Goal: Transaction & Acquisition: Obtain resource

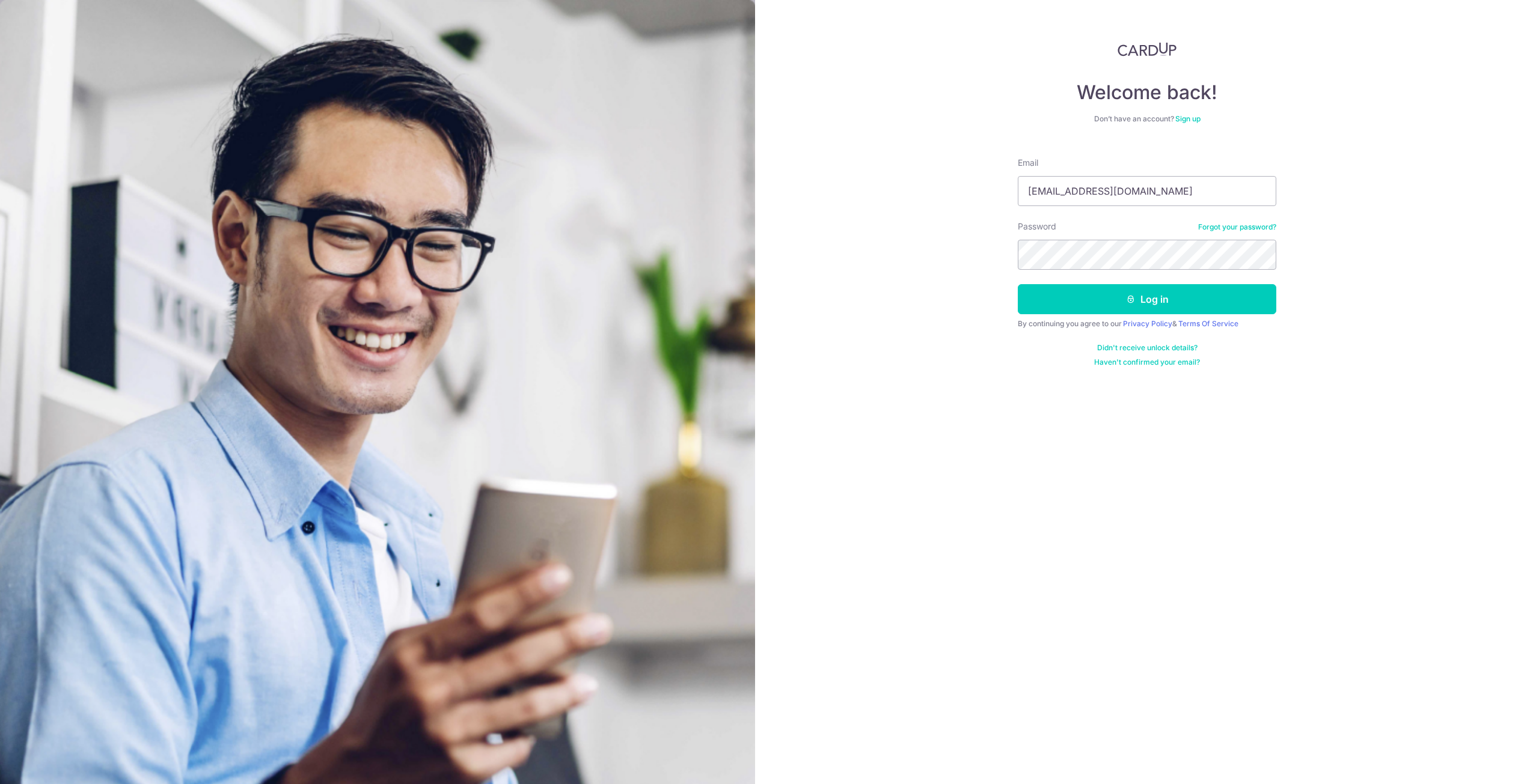
type input "[EMAIL_ADDRESS][DOMAIN_NAME]"
click at [1017, 284] on button "Log in" at bounding box center [1146, 298] width 259 height 30
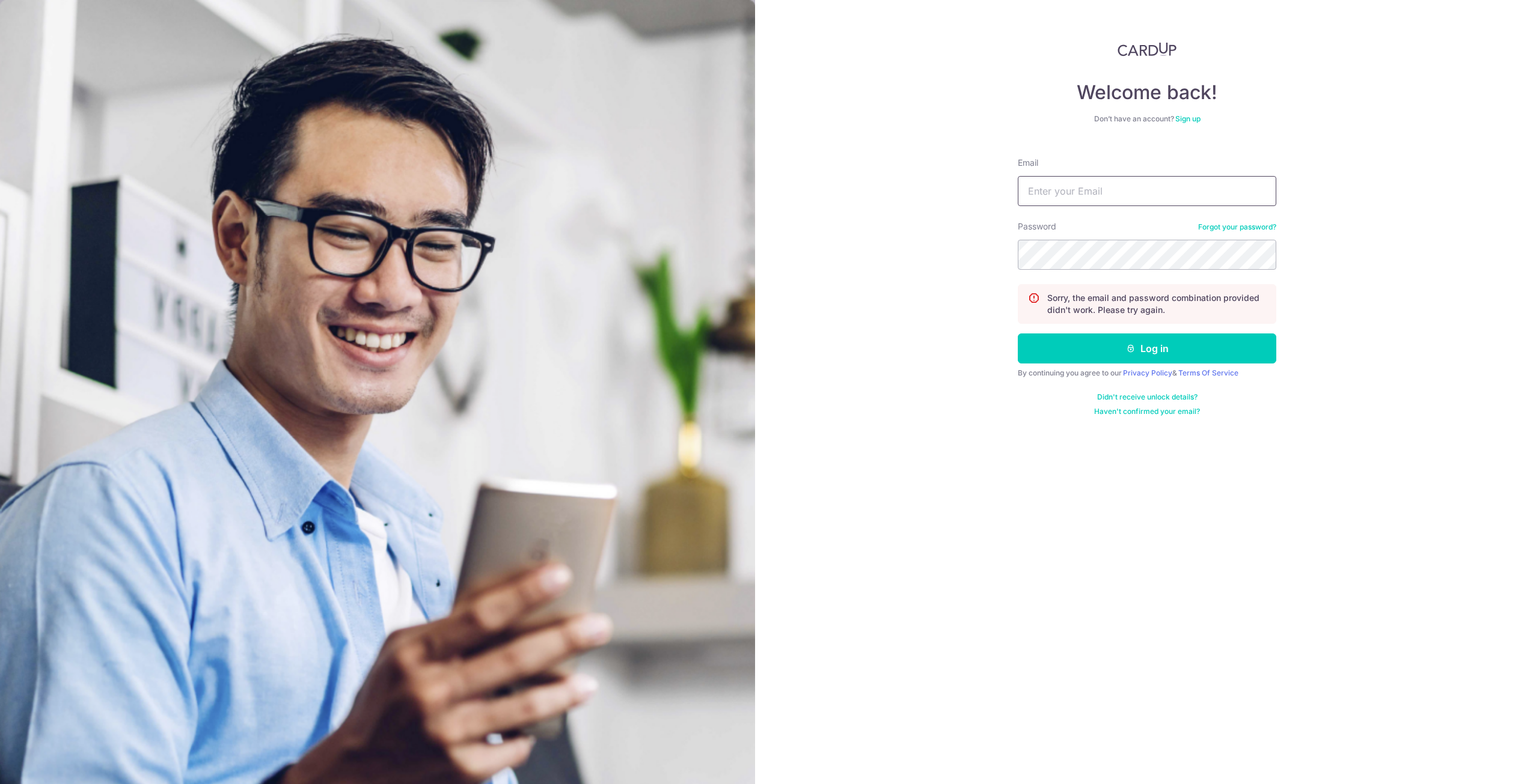
click at [1192, 193] on input "Email" at bounding box center [1146, 190] width 259 height 30
type input "[EMAIL_ADDRESS][DOMAIN_NAME]"
click at [1017, 334] on button "Log in" at bounding box center [1146, 348] width 259 height 30
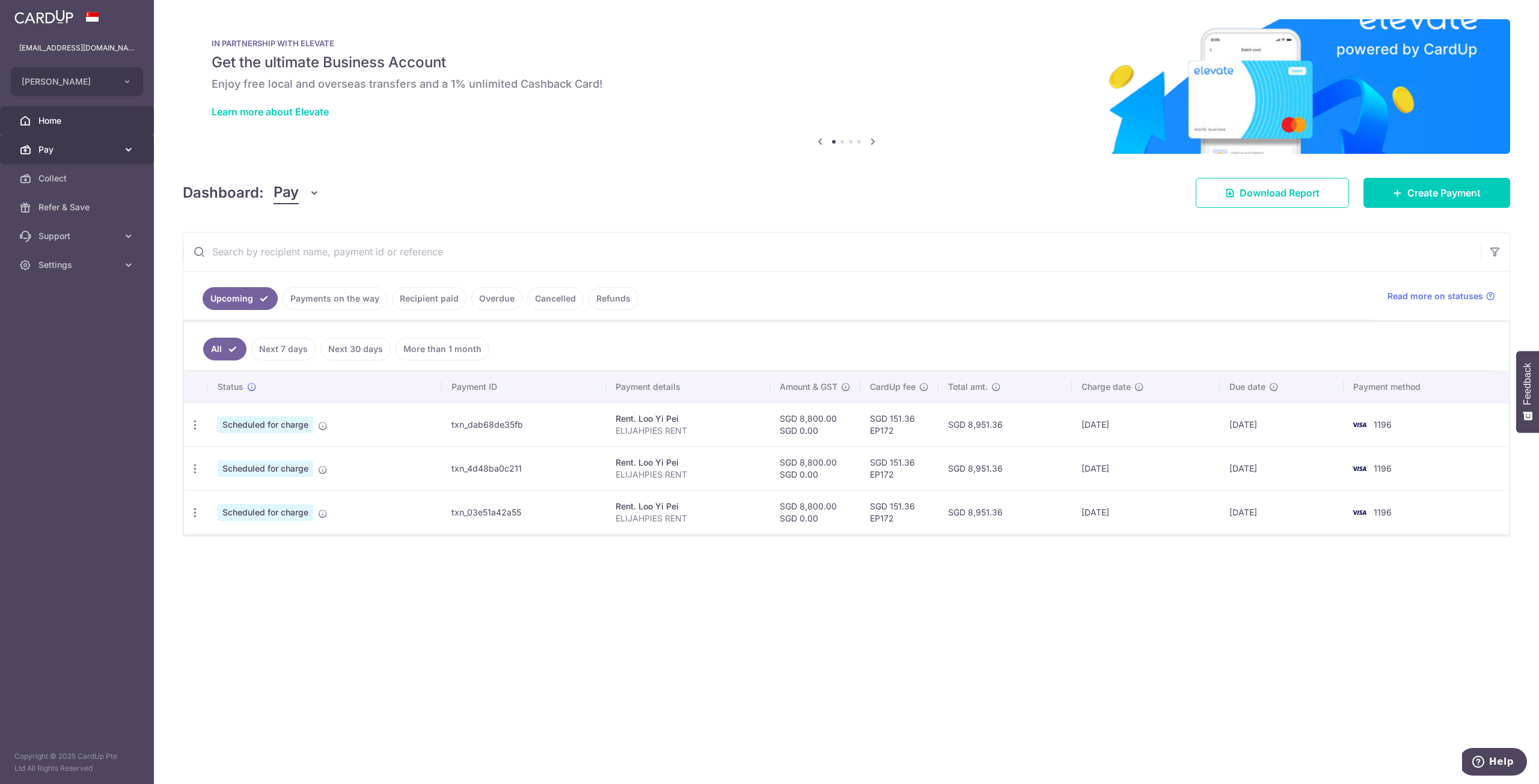
click at [126, 161] on link "Pay" at bounding box center [77, 150] width 154 height 29
click at [100, 182] on span "Payments" at bounding box center [78, 178] width 79 height 12
click at [59, 141] on link "Pay" at bounding box center [77, 150] width 154 height 29
click at [430, 295] on link "Recipient paid" at bounding box center [428, 299] width 74 height 23
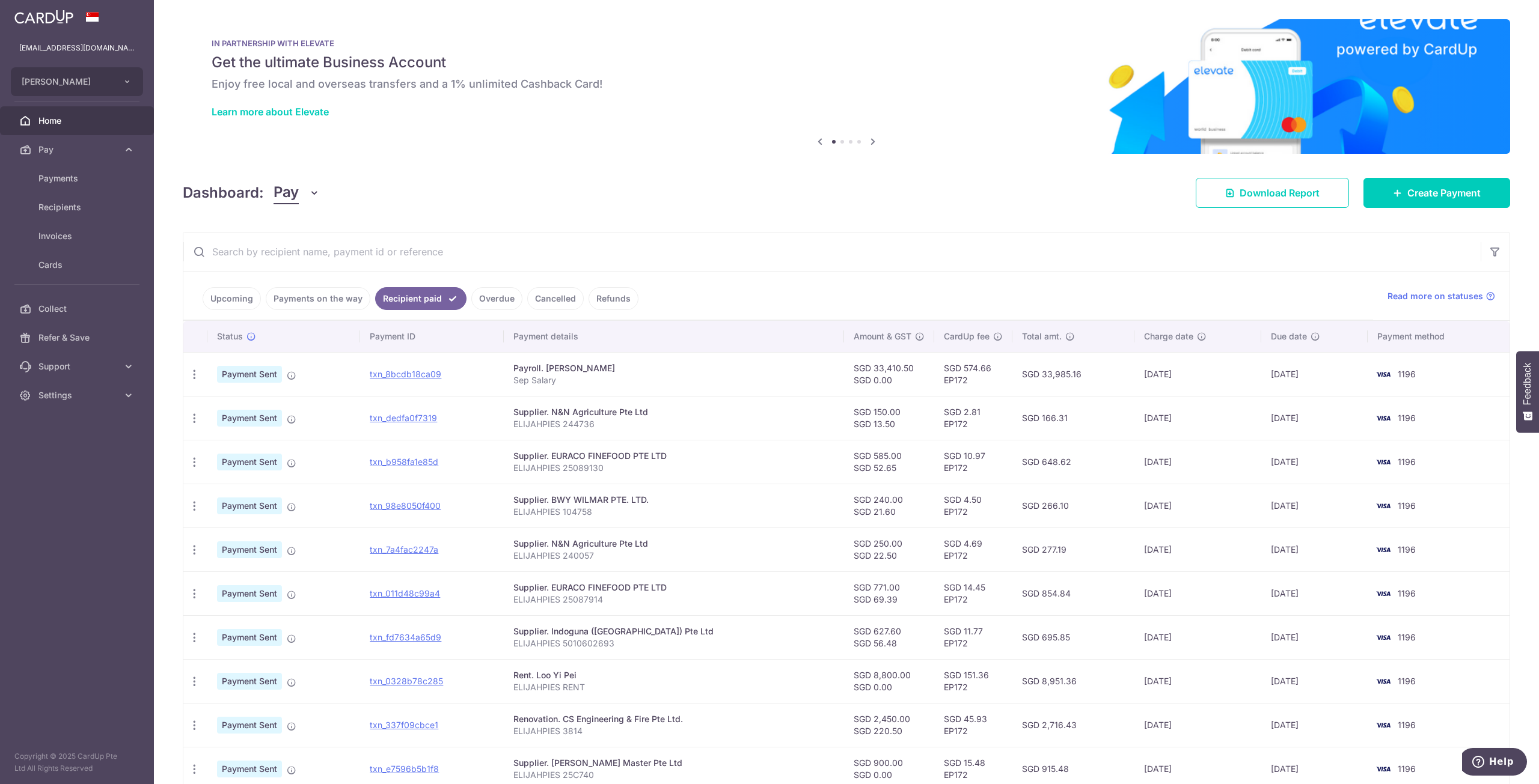
click at [1390, 373] on td "1196" at bounding box center [1438, 374] width 141 height 44
click at [289, 373] on icon at bounding box center [292, 375] width 10 height 10
click at [291, 376] on icon at bounding box center [292, 375] width 10 height 10
click at [262, 374] on span "Payment Sent" at bounding box center [248, 373] width 64 height 16
click at [198, 372] on icon "button" at bounding box center [193, 374] width 13 height 13
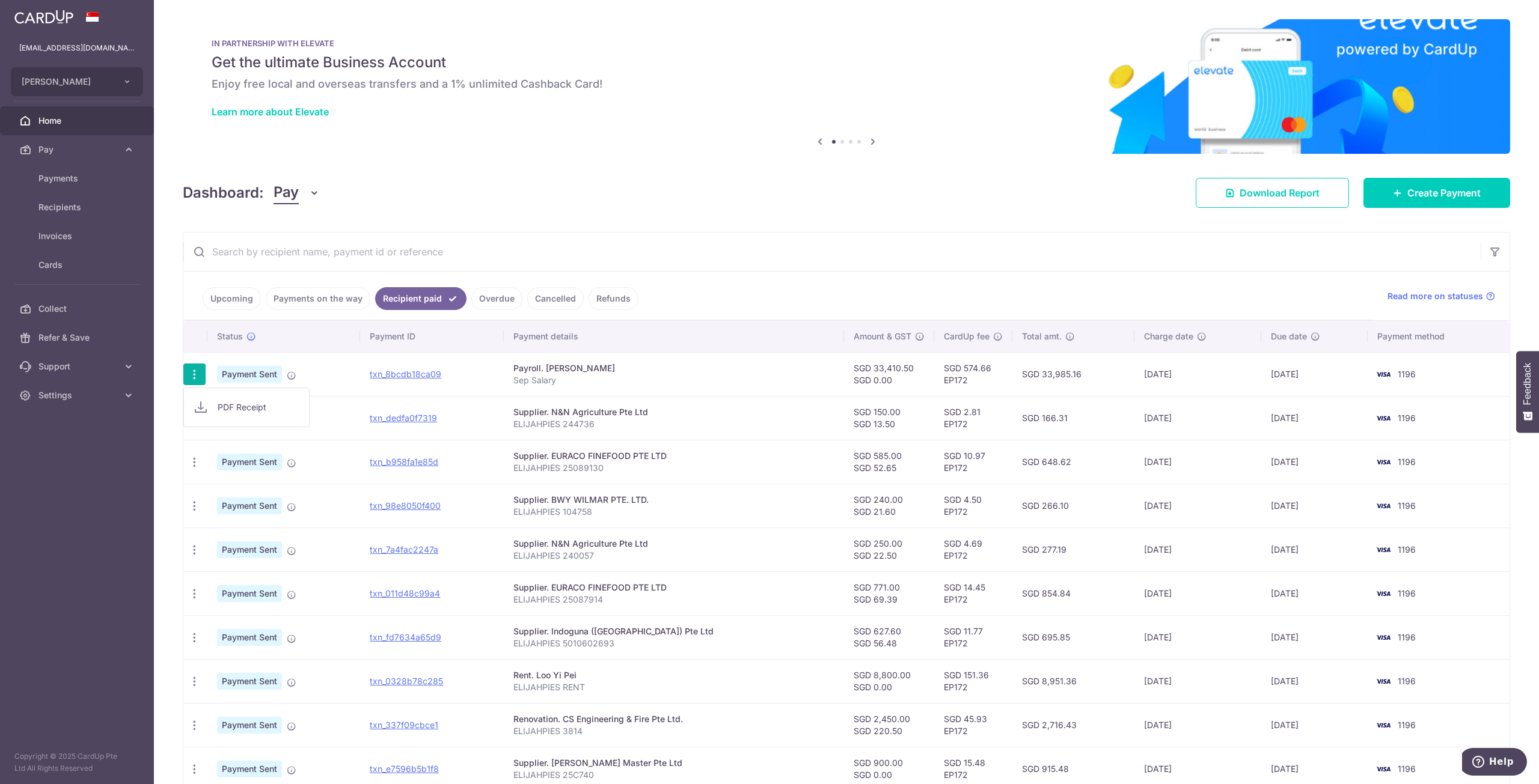
click at [253, 398] on link "PDF Receipt" at bounding box center [246, 407] width 125 height 29
